Goal: Check status: Check status

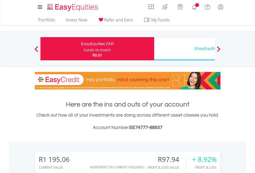
scroll to position [50, 81]
click at [84, 49] on div "Funds to invest:" at bounding box center [97, 49] width 27 height 5
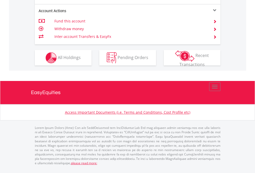
scroll to position [526, 0]
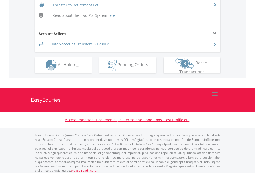
scroll to position [505, 0]
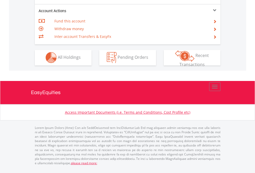
scroll to position [483, 0]
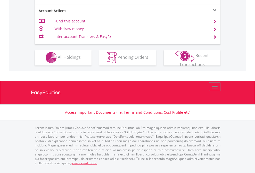
scroll to position [483, 0]
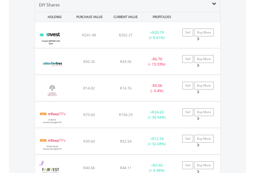
scroll to position [499, 0]
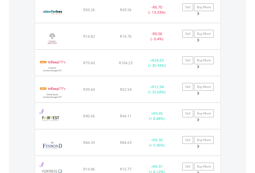
scroll to position [37, 0]
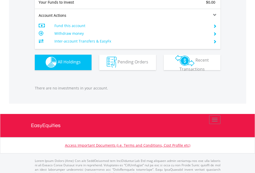
scroll to position [511, 0]
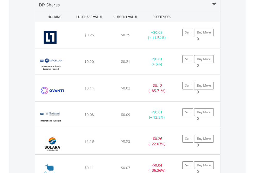
scroll to position [499, 0]
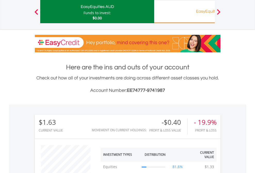
scroll to position [50, 81]
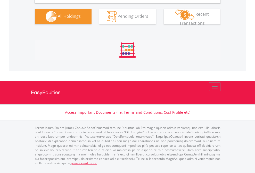
scroll to position [514, 0]
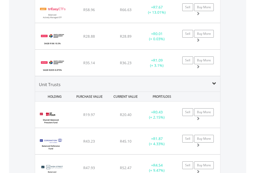
scroll to position [37, 0]
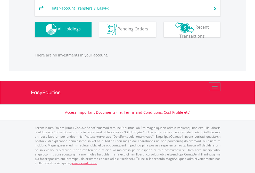
scroll to position [50, 81]
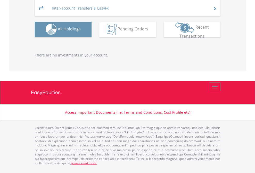
scroll to position [50, 81]
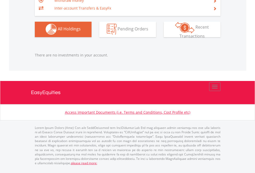
scroll to position [50, 81]
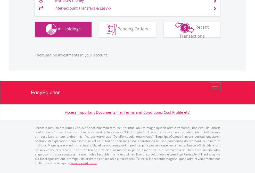
scroll to position [50, 81]
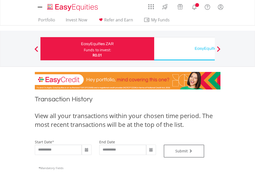
type input "**********"
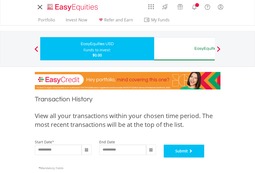
click at [205, 158] on button "Submit" at bounding box center [184, 151] width 41 height 13
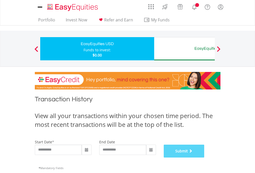
scroll to position [209, 0]
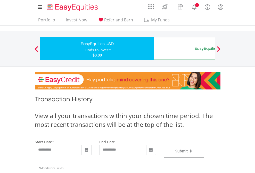
click at [185, 49] on div "EasyEquities AUD" at bounding box center [211, 48] width 108 height 7
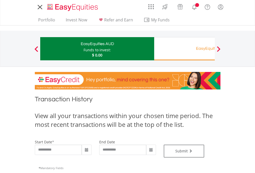
type input "**********"
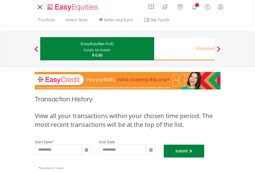
click at [205, 158] on button "Submit" at bounding box center [184, 151] width 41 height 13
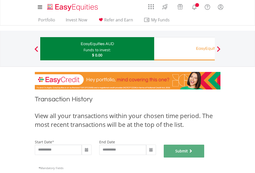
scroll to position [209, 0]
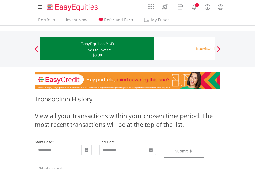
click at [185, 49] on div "EasyEquities RA" at bounding box center [211, 48] width 108 height 7
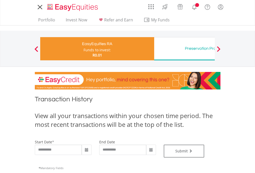
type input "**********"
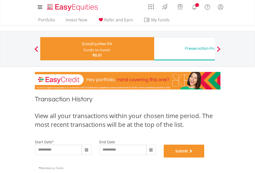
click at [205, 158] on button "Submit" at bounding box center [184, 151] width 41 height 13
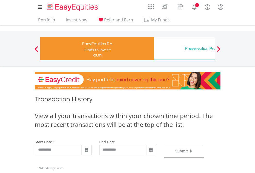
click at [185, 49] on div "Preservation Provident Fund" at bounding box center [211, 48] width 108 height 7
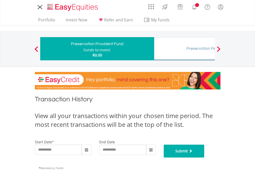
click at [205, 158] on button "Submit" at bounding box center [184, 151] width 41 height 13
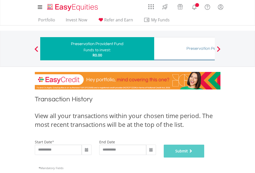
scroll to position [209, 0]
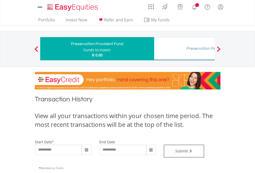
click at [185, 49] on div "Preservation Pension Fund" at bounding box center [211, 48] width 108 height 7
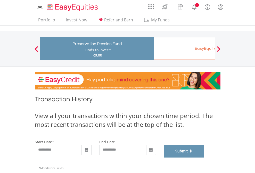
click at [205, 158] on button "Submit" at bounding box center [184, 151] width 41 height 13
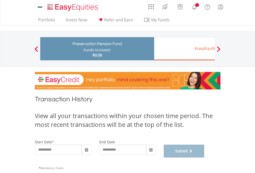
scroll to position [209, 0]
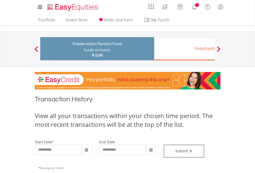
click at [185, 49] on div "EasyEquities EUR" at bounding box center [211, 48] width 108 height 7
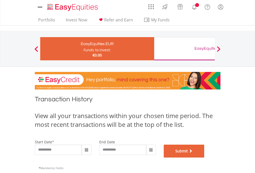
click at [205, 158] on button "Submit" at bounding box center [184, 151] width 41 height 13
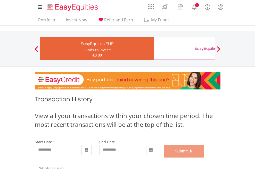
scroll to position [209, 0]
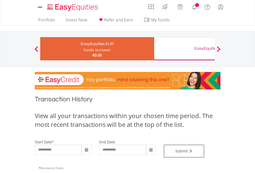
click at [185, 49] on div "EasyEquities GBP" at bounding box center [211, 48] width 108 height 7
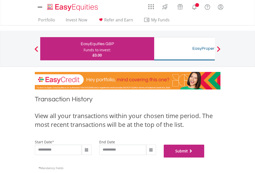
click at [205, 158] on button "Submit" at bounding box center [184, 151] width 41 height 13
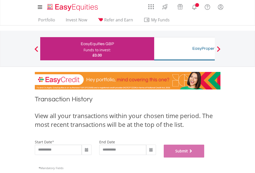
scroll to position [209, 0]
